Goal: Task Accomplishment & Management: Use online tool/utility

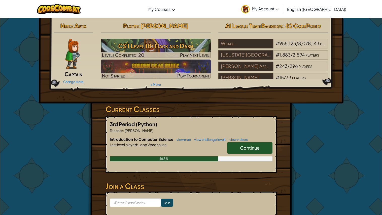
click at [255, 145] on span "Continue" at bounding box center [250, 148] width 20 height 6
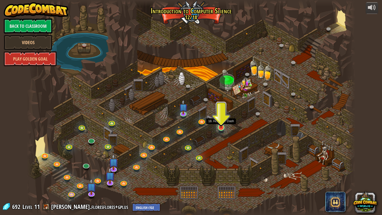
click at [221, 127] on img at bounding box center [221, 118] width 9 height 20
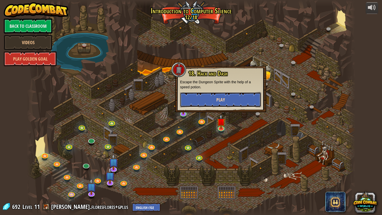
click at [241, 105] on button "Play" at bounding box center [220, 99] width 81 height 15
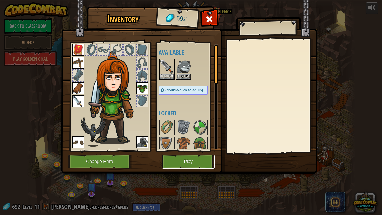
click at [180, 159] on button "Play" at bounding box center [188, 161] width 53 height 14
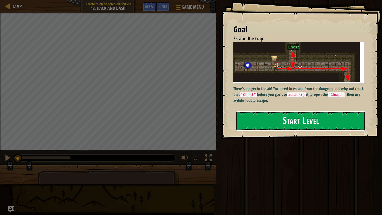
click at [262, 121] on button "Start Level" at bounding box center [301, 121] width 130 height 20
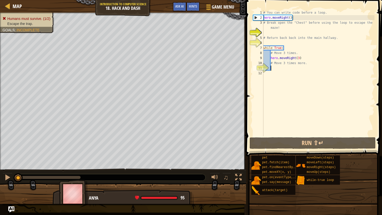
click at [272, 67] on div "# You can write code before a loop. hero . moveRight ( ) # Break open the "Ches…" at bounding box center [318, 78] width 112 height 136
type textarea "h"
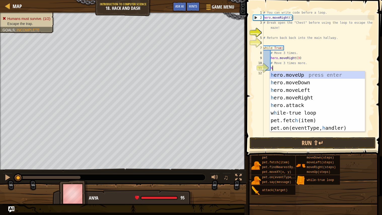
scroll to position [2, 0]
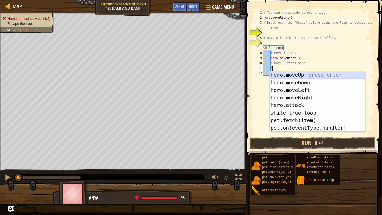
click at [298, 77] on div "h ero.moveUp press enter h ero.moveDown press enter h ero.moveLeft press enter …" at bounding box center [317, 109] width 95 height 76
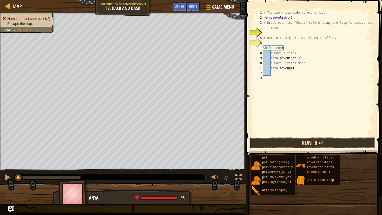
click at [278, 139] on button "Run ⇧↵" at bounding box center [313, 143] width 126 height 12
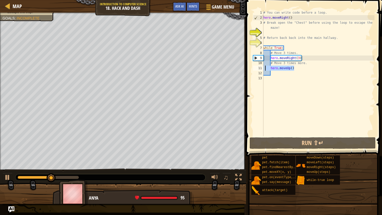
click at [231, 73] on div "Map Introduction to Computer Science 18. Hack and Dash Game Menu Done Hints Ask…" at bounding box center [191, 107] width 382 height 215
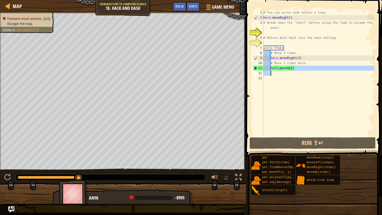
drag, startPoint x: 299, startPoint y: 68, endPoint x: 283, endPoint y: 74, distance: 17.2
click at [283, 74] on div "# You can write code before a loop. hero . moveRight ( ) # Break open the "Ches…" at bounding box center [318, 78] width 112 height 136
type textarea "hero.moveUp()"
click at [296, 69] on div "# You can write code before a loop. hero . moveRight ( ) # Break open the "Ches…" at bounding box center [318, 78] width 112 height 136
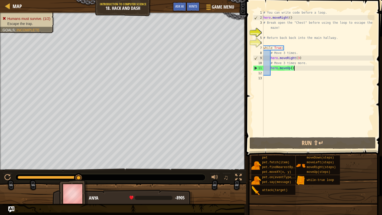
click at [296, 69] on div "# You can write code before a loop. hero . moveRight ( ) # Break open the "Ches…" at bounding box center [318, 78] width 112 height 136
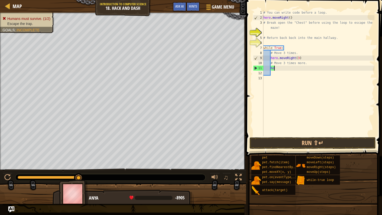
type textarea "h"
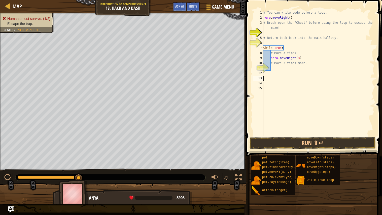
scroll to position [2, 0]
type textarea "h"
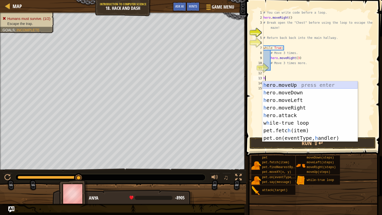
click at [291, 82] on div "h ero.moveUp press enter h ero.moveDown press enter h ero.moveLeft press enter …" at bounding box center [309, 119] width 95 height 76
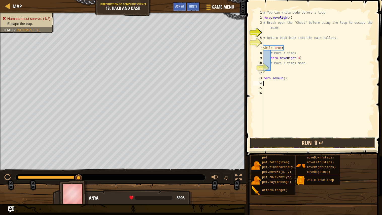
click at [280, 140] on button "Run ⇧↵" at bounding box center [313, 143] width 126 height 12
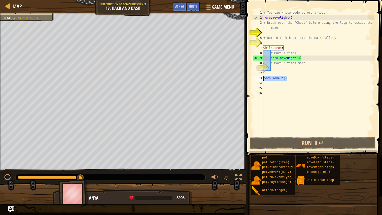
drag, startPoint x: 288, startPoint y: 79, endPoint x: 258, endPoint y: 81, distance: 29.2
click at [258, 81] on div "1 2 3 4 5 6 7 8 9 10 11 12 13 14 15 16 # You can write code before a loop. hero…" at bounding box center [313, 73] width 122 height 126
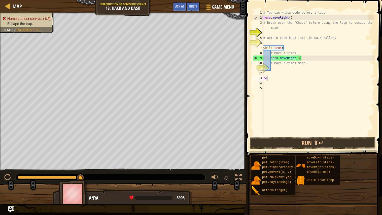
type textarea "h"
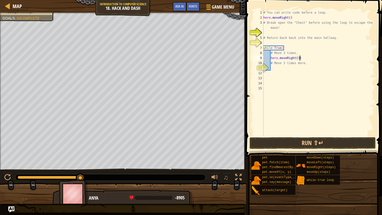
click at [299, 57] on div "# You can write code before a loop. hero . moveRight ( ) # Break open the "Ches…" at bounding box center [318, 78] width 112 height 136
type textarea "hero.moveRight(1)"
click at [281, 68] on div "# You can write code before a loop. hero . moveRight ( ) # Break open the "Ches…" at bounding box center [318, 78] width 112 height 136
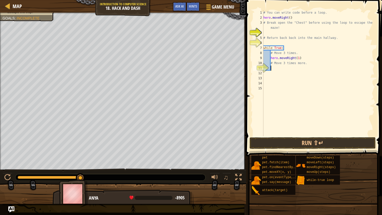
type textarea "h"
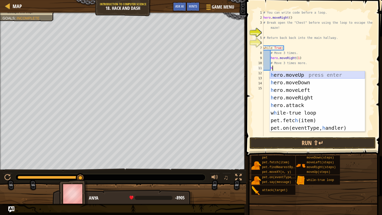
click at [286, 75] on div "h ero.moveUp press enter h ero.moveDown press enter h ero.moveLeft press enter …" at bounding box center [317, 109] width 95 height 76
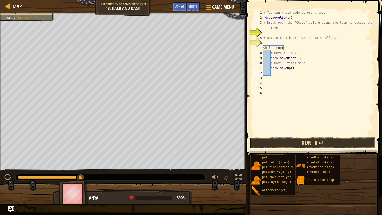
click at [261, 144] on button "Run ⇧↵" at bounding box center [313, 143] width 126 height 12
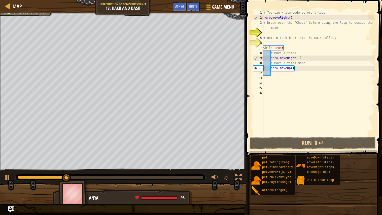
click at [300, 58] on div "# You can write code before a loop. hero . moveRight ( ) # Break open the "Ches…" at bounding box center [318, 78] width 112 height 136
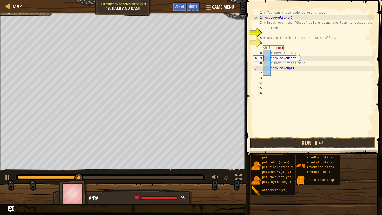
click at [274, 141] on button "Run ⇧↵" at bounding box center [313, 143] width 126 height 12
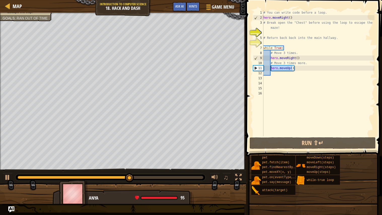
drag, startPoint x: 293, startPoint y: 68, endPoint x: 270, endPoint y: 69, distance: 22.9
click at [270, 69] on div "# You can write code before a loop. hero . moveRight ( ) # Break open the "Ches…" at bounding box center [318, 78] width 112 height 136
type textarea ")"
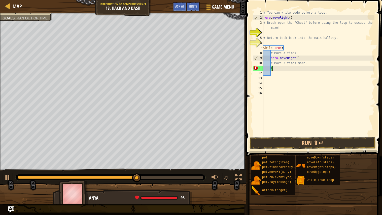
click at [276, 69] on div "# You can write code before a loop. hero . moveRight ( ) # Break open the "Ches…" at bounding box center [318, 78] width 112 height 136
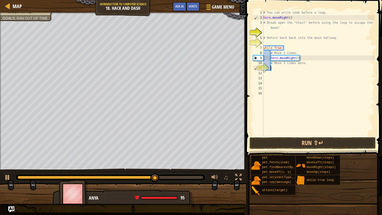
click at [274, 77] on div "# You can write code before a loop. hero . moveRight ( ) # Break open the "Ches…" at bounding box center [318, 78] width 112 height 136
click at [265, 75] on div "# You can write code before a loop. hero . moveRight ( ) # Break open the "Ches…" at bounding box center [318, 78] width 112 height 136
type textarea "h"
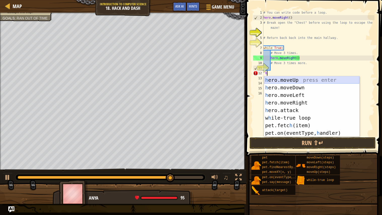
click at [269, 78] on div "h ero.moveUp press enter h ero.moveDown press enter h ero.moveLeft press enter …" at bounding box center [311, 114] width 95 height 76
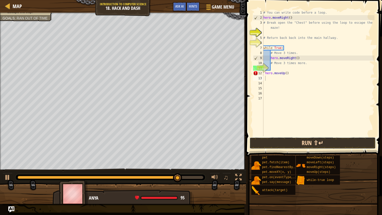
click at [267, 142] on button "Run ⇧↵" at bounding box center [313, 143] width 126 height 12
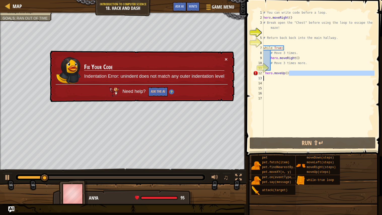
drag, startPoint x: 291, startPoint y: 74, endPoint x: 255, endPoint y: 77, distance: 36.6
click at [255, 77] on div "1 2 3 4 5 6 7 8 9 10 11 12 13 14 15 16 17 # You can write code before a loop. h…" at bounding box center [313, 73] width 122 height 126
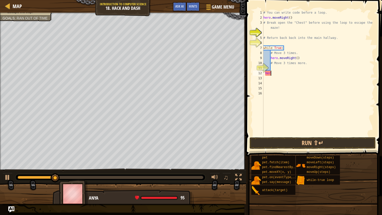
type textarea "h"
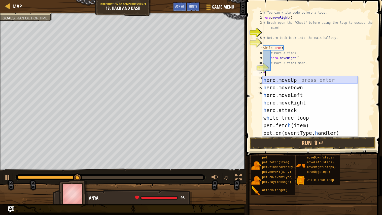
click at [265, 81] on div "h ero.moveUp press enter h ero.moveDown press enter h ero.moveLeft press enter …" at bounding box center [309, 114] width 95 height 76
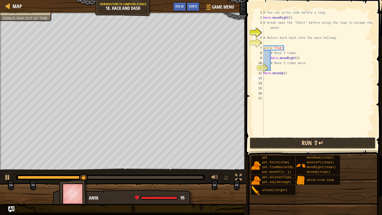
click at [262, 141] on button "Run ⇧↵" at bounding box center [313, 143] width 126 height 12
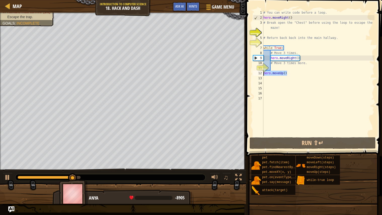
drag, startPoint x: 289, startPoint y: 74, endPoint x: 260, endPoint y: 75, distance: 28.7
click at [260, 75] on div "1 2 3 4 5 6 7 8 9 10 11 12 13 14 15 16 17 # You can write code before a loop. h…" at bounding box center [313, 73] width 122 height 126
type textarea "hero.moveUp()"
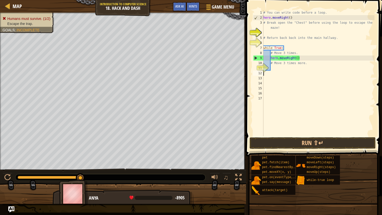
click at [271, 68] on div "# You can write code before a loop. hero . moveRight ( ) # Break open the "Ches…" at bounding box center [318, 78] width 112 height 136
type textarea "h"
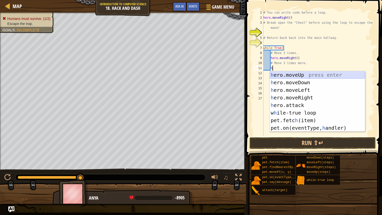
click at [292, 75] on div "h ero.moveUp press enter h ero.moveDown press enter h ero.moveLeft press enter …" at bounding box center [317, 109] width 95 height 76
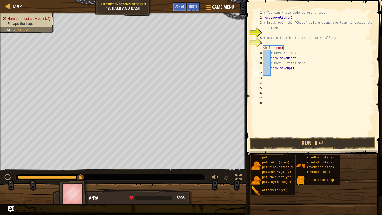
type textarea "h"
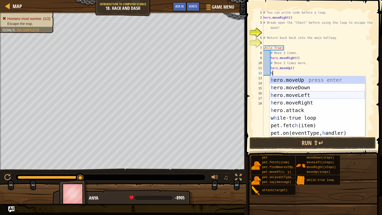
click at [300, 96] on div "h ero.moveUp press enter h ero.moveDown press enter h ero.moveLeft press enter …" at bounding box center [317, 114] width 95 height 76
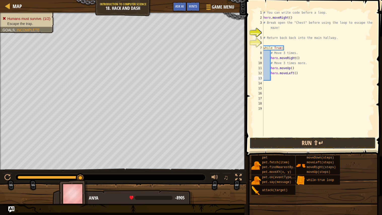
click at [293, 143] on button "Run ⇧↵" at bounding box center [313, 143] width 126 height 12
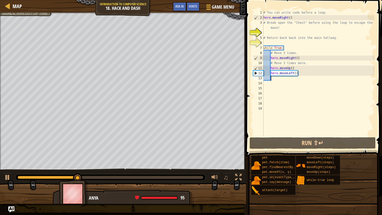
type textarea "h"
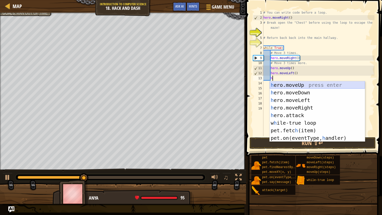
click at [292, 85] on div "h ero.moveUp press enter h ero.moveDown press enter h ero.moveLeft press enter …" at bounding box center [317, 119] width 95 height 76
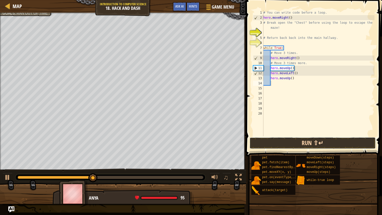
click at [282, 143] on button "Run ⇧↵" at bounding box center [313, 143] width 126 height 12
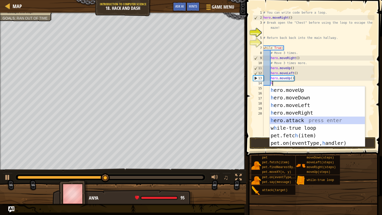
click at [290, 120] on div "h ero.moveUp press enter h ero.moveDown press enter h ero.moveLeft press enter …" at bounding box center [317, 124] width 95 height 76
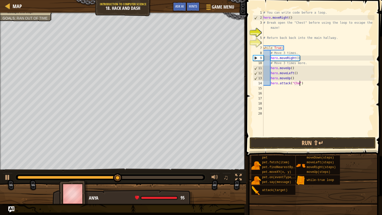
scroll to position [2, 3]
type textarea "hero.attack("Chest")"
click at [300, 143] on button "Run ⇧↵" at bounding box center [313, 143] width 126 height 12
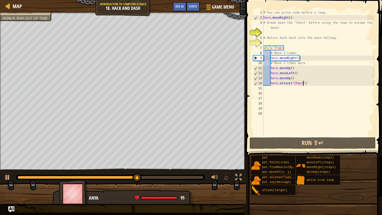
click at [269, 89] on div "# You can write code before a loop. hero . moveRight ( ) # Break open the "Ches…" at bounding box center [318, 78] width 112 height 136
type textarea "h"
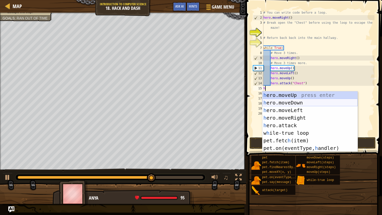
click at [280, 101] on div "h ero.moveUp press enter h ero.moveDown press enter h ero.moveLeft press enter …" at bounding box center [309, 129] width 95 height 76
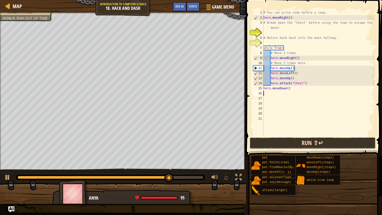
click at [269, 142] on button "Run ⇧↵" at bounding box center [313, 143] width 126 height 12
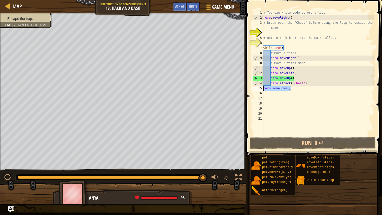
drag, startPoint x: 292, startPoint y: 89, endPoint x: 263, endPoint y: 90, distance: 28.7
click at [263, 90] on div "# You can write code before a loop. hero . moveRight ( ) # Break open the "Ches…" at bounding box center [318, 78] width 112 height 136
type textarea "hero.moveDown()"
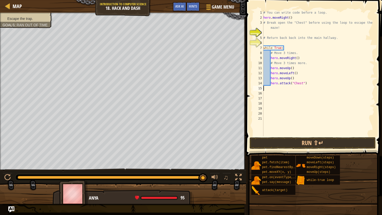
click at [277, 85] on div "# You can write code before a loop. hero . moveRight ( ) # Break open the "Ches…" at bounding box center [318, 78] width 112 height 136
type textarea "hero.attack("Chest")"
click at [275, 88] on div "# You can write code before a loop. hero . moveRight ( ) # Break open the "Ches…" at bounding box center [318, 78] width 112 height 136
click at [272, 87] on div "# You can write code before a loop. hero . moveRight ( ) # Break open the "Ches…" at bounding box center [318, 78] width 112 height 136
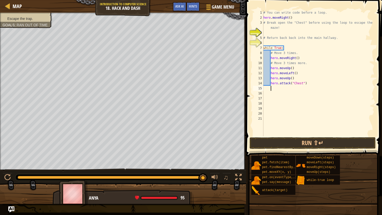
type textarea "h"
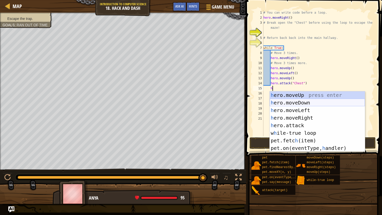
click at [289, 103] on div "h ero.moveUp press enter h ero.moveDown press enter h ero.moveLeft press enter …" at bounding box center [317, 129] width 95 height 76
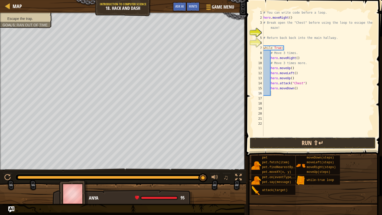
click at [279, 138] on button "Run ⇧↵" at bounding box center [313, 143] width 126 height 12
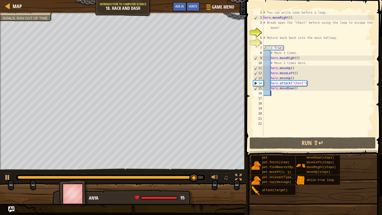
type textarea "h"
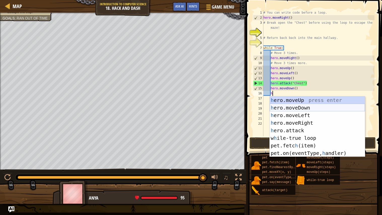
click at [295, 107] on div "h ero.moveUp press enter h ero.moveDown press enter h ero.moveLeft press enter …" at bounding box center [317, 134] width 95 height 76
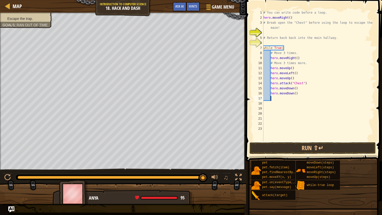
type textarea "h"
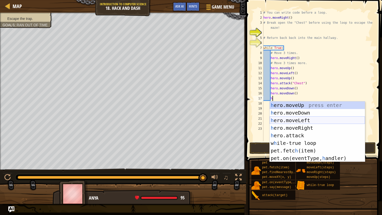
click at [305, 119] on div "h ero.moveUp press enter h ero.moveDown press enter h ero.moveLeft press enter …" at bounding box center [317, 139] width 95 height 76
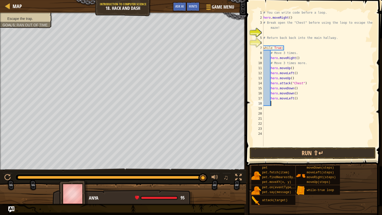
type textarea "h"
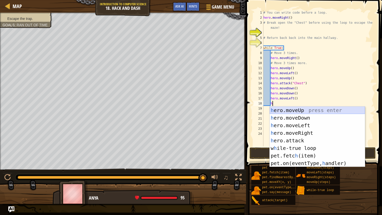
click at [287, 110] on div "h ero.moveUp press enter h ero.moveDown press enter h ero.moveLeft press enter …" at bounding box center [317, 144] width 95 height 76
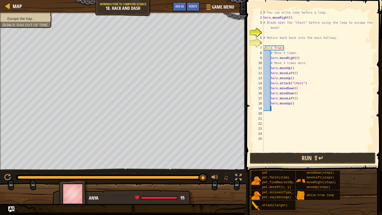
click at [276, 160] on button "Run ⇧↵" at bounding box center [313, 158] width 126 height 12
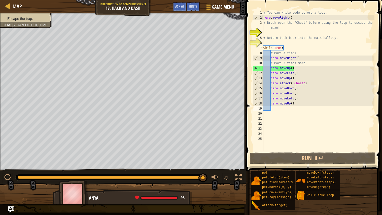
click at [295, 104] on div "# You can write code before a loop. hero . moveRight ( ) # Break open the "Ches…" at bounding box center [318, 85] width 112 height 151
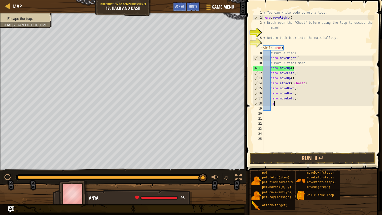
type textarea "h"
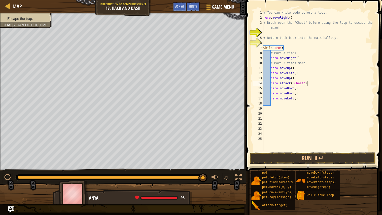
click at [347, 83] on div "# You can write code before a loop. hero . moveRight ( ) # Break open the "Ches…" at bounding box center [318, 85] width 112 height 151
type textarea "hero.attack("Chest")"
click at [268, 158] on button "Run ⇧↵" at bounding box center [313, 158] width 126 height 12
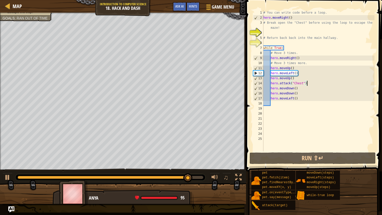
click at [278, 104] on div "# You can write code before a loop. hero . moveRight ( ) # Break open the "Ches…" at bounding box center [318, 85] width 112 height 151
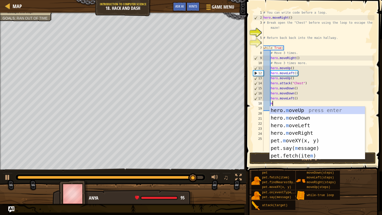
type textarea "mo"
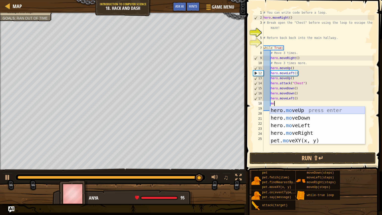
click at [286, 109] on div "hero. mo veUp press enter hero. mo veDown press enter hero. mo veLeft press ent…" at bounding box center [317, 132] width 95 height 53
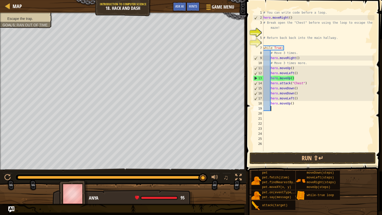
click at [293, 105] on div "# You can write code before a loop. hero . moveRight ( ) # Break open the "Ches…" at bounding box center [318, 85] width 112 height 151
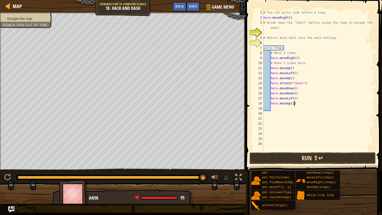
type textarea "hero.moveUp(2)"
click at [282, 159] on button "Run ⇧↵" at bounding box center [313, 158] width 126 height 12
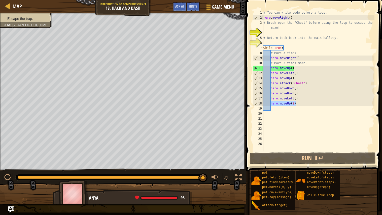
drag, startPoint x: 297, startPoint y: 104, endPoint x: 271, endPoint y: 105, distance: 25.9
click at [271, 105] on div "# You can write code before a loop. hero . moveRight ( ) # Break open the "Ches…" at bounding box center [318, 85] width 112 height 151
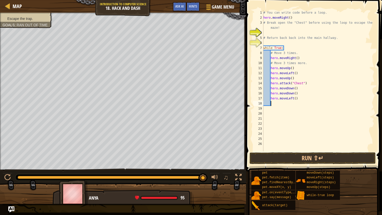
click at [296, 97] on div "# You can write code before a loop. hero . moveRight ( ) # Break open the "Ches…" at bounding box center [318, 85] width 112 height 151
click at [279, 156] on button "Run ⇧↵" at bounding box center [313, 158] width 126 height 12
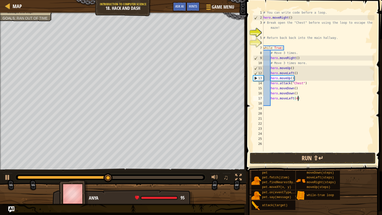
click at [307, 159] on button "Run ⇧↵" at bounding box center [313, 158] width 126 height 12
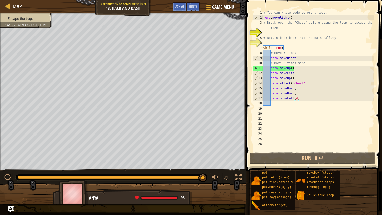
click at [39, 19] on li "Escape the trap." at bounding box center [26, 18] width 46 height 5
click at [40, 19] on li "Escape the trap." at bounding box center [26, 18] width 46 height 5
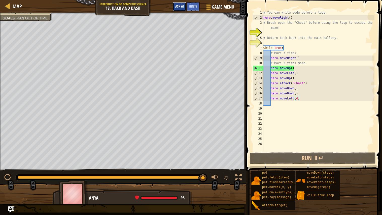
click at [175, 10] on button "Ask AI" at bounding box center [180, 6] width 14 height 9
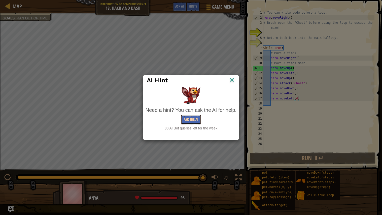
click at [191, 118] on button "Ask the AI" at bounding box center [190, 119] width 19 height 9
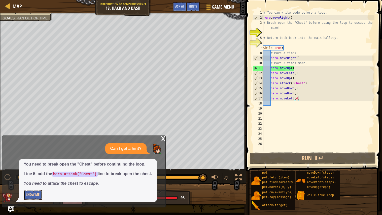
click at [35, 193] on button "Show Me" at bounding box center [33, 194] width 18 height 9
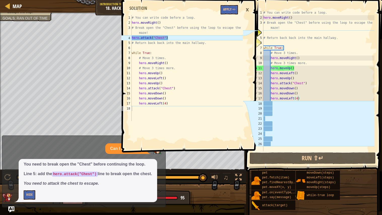
click at [266, 36] on div "# You can write code before a loop. hero . moveRight ( ) # Break open the "Ches…" at bounding box center [318, 85] width 112 height 151
click at [264, 40] on div "# You can write code before a loop. hero . moveRight ( ) # Break open the "Ches…" at bounding box center [318, 85] width 112 height 151
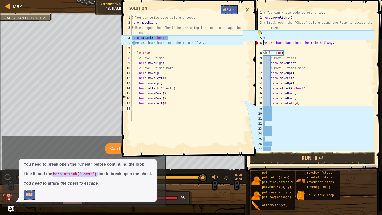
type textarea "#Return back back into the main hallway."
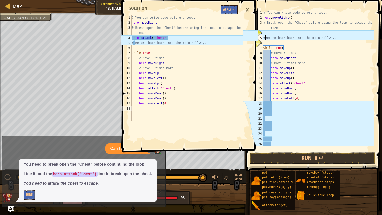
click at [267, 33] on div "# You can write code before a loop. hero . moveRight ( ) # Break open the "Ches…" at bounding box center [318, 85] width 112 height 151
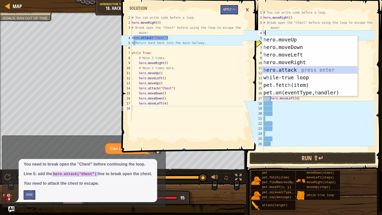
click at [287, 70] on div "h ero.moveUp press enter h ero.moveDown press enter h ero.moveLeft press enter …" at bounding box center [309, 74] width 95 height 76
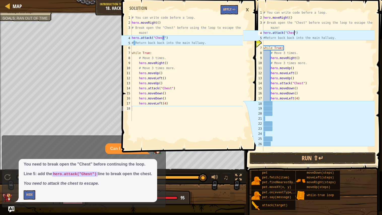
scroll to position [2, 2]
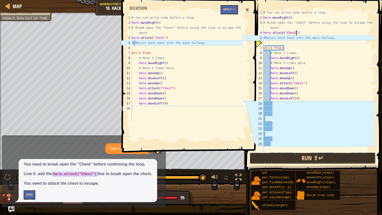
click at [269, 154] on button "Run ⇧↵" at bounding box center [313, 158] width 126 height 12
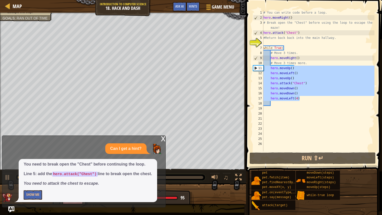
drag, startPoint x: 307, startPoint y: 98, endPoint x: 263, endPoint y: 67, distance: 53.9
click at [263, 67] on div "hero.attack("Chest") 1 2 3 4 5 6 7 8 9 10 11 12 13 14 15 16 17 18 19 20 21 22 2…" at bounding box center [313, 80] width 122 height 141
type textarea "hero.moveUp() hero.moveLeft()"
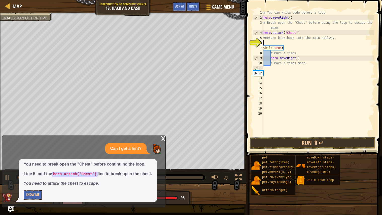
click at [266, 41] on div "# You can write code before a loop. hero . moveRight ( ) # Break open the "Ches…" at bounding box center [318, 78] width 112 height 136
type textarea "h"
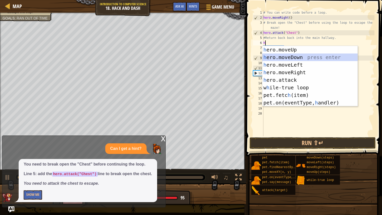
click at [294, 55] on div "h ero.moveUp press enter h ero.moveDown press enter h ero.moveLeft press enter …" at bounding box center [309, 84] width 95 height 76
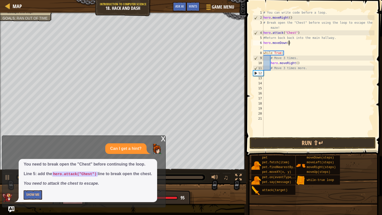
click at [288, 44] on div "# You can write code before a loop. hero . moveRight ( ) # Break open the "Ches…" at bounding box center [318, 78] width 112 height 136
click at [282, 139] on button "Run ⇧↵" at bounding box center [313, 143] width 126 height 12
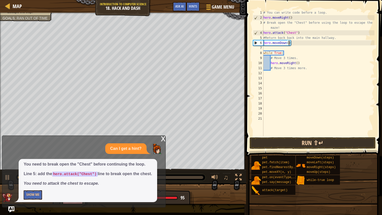
type textarea "hero.moveDown(1)"
click at [270, 50] on div "# You can write code before a loop. hero . moveRight ( ) # Break open the "Ches…" at bounding box center [318, 78] width 112 height 136
type textarea "h"
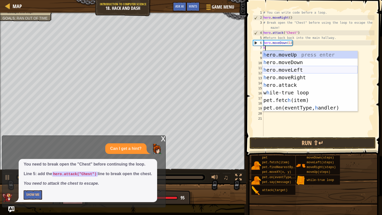
click at [289, 72] on div "h ero.moveUp press enter h ero.moveDown press enter h ero.moveLeft press enter …" at bounding box center [309, 89] width 95 height 76
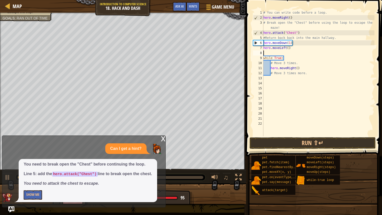
type textarea "h"
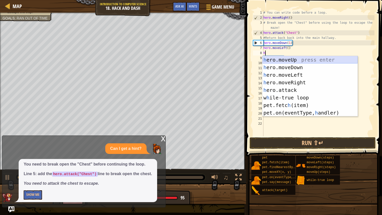
click at [276, 57] on div "h ero.moveUp press enter h ero.moveDown press enter h ero.moveLeft press enter …" at bounding box center [309, 94] width 95 height 76
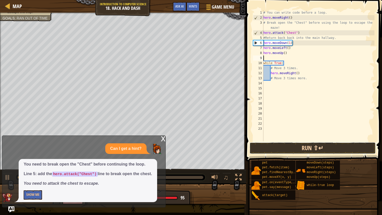
click at [281, 150] on button "Run ⇧↵" at bounding box center [313, 148] width 126 height 12
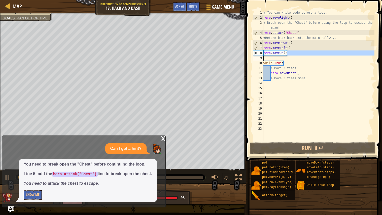
drag, startPoint x: 287, startPoint y: 53, endPoint x: 262, endPoint y: 55, distance: 24.8
click at [262, 55] on div "1 2 3 4 5 6 7 8 9 10 11 12 13 14 15 16 17 18 19 20 21 22 23 # You can write cod…" at bounding box center [313, 75] width 122 height 131
click at [289, 52] on div "# You can write code before a loop. hero . moveRight ( ) # Break open the "Ches…" at bounding box center [318, 75] width 112 height 131
type textarea "hero.moveUp()"
drag, startPoint x: 289, startPoint y: 52, endPoint x: 263, endPoint y: 52, distance: 25.7
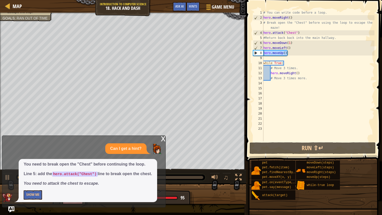
click at [263, 52] on div "hero.moveUp() 1 2 3 4 5 6 7 8 9 10 11 12 13 14 15 16 17 18 19 20 21 22 23 # You…" at bounding box center [313, 75] width 122 height 131
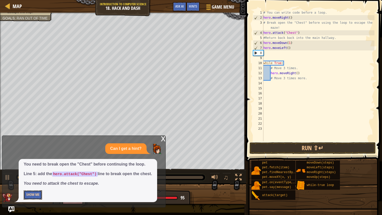
click at [29, 194] on button "Show Me" at bounding box center [33, 194] width 18 height 9
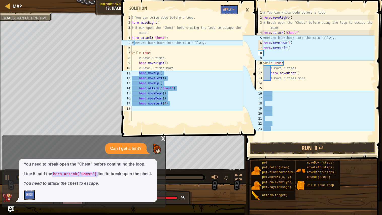
click at [30, 195] on button "Hide" at bounding box center [30, 194] width 12 height 9
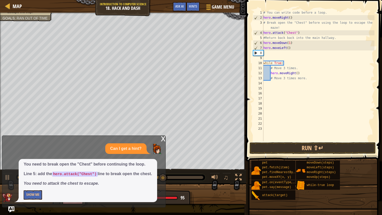
click at [162, 136] on div "x" at bounding box center [163, 137] width 5 height 5
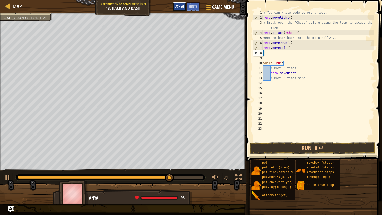
click at [180, 2] on button "Ask AI" at bounding box center [180, 6] width 14 height 9
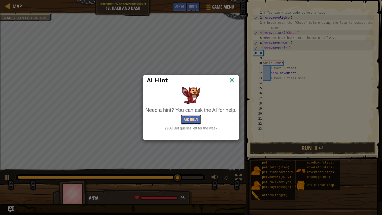
click at [188, 122] on button "Ask the AI" at bounding box center [190, 119] width 19 height 9
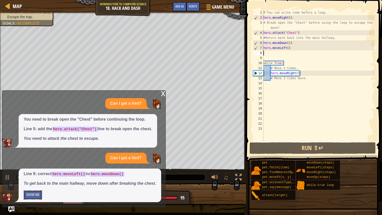
click at [31, 197] on button "Show Me" at bounding box center [33, 194] width 18 height 9
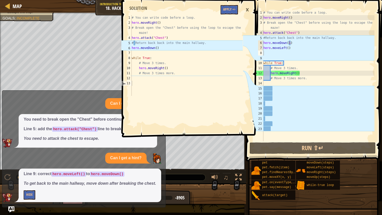
click at [291, 42] on div "# You can write code before a loop. hero . moveRight ( ) # Break open the "Ches…" at bounding box center [318, 80] width 112 height 141
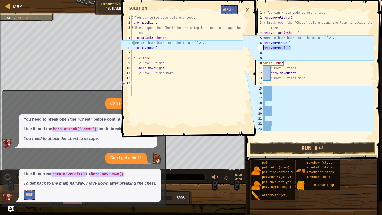
drag, startPoint x: 293, startPoint y: 49, endPoint x: 263, endPoint y: 50, distance: 30.0
click at [263, 50] on div "hero.moveDown() 1 2 3 4 5 6 7 8 9 10 11 12 13 14 15 16 17 18 19 20 21 22 23 # Y…" at bounding box center [313, 75] width 122 height 131
type textarea "hero.moveLeft()"
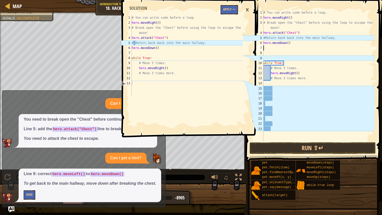
type textarea "hero.moveDown()"
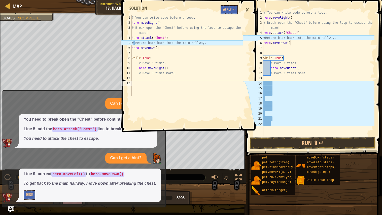
click at [268, 51] on div "# You can write code before a loop. hero . moveRight ( ) # Break open the "Ches…" at bounding box center [318, 78] width 112 height 136
click at [268, 48] on div "# You can write code before a loop. hero . moveRight ( ) # Break open the "Ches…" at bounding box center [318, 78] width 112 height 136
click at [264, 55] on div "# You can write code before a loop. hero . moveRight ( ) # Break open the "Ches…" at bounding box center [318, 78] width 112 height 136
click at [279, 141] on button "Run ⇧↵" at bounding box center [313, 143] width 126 height 12
